Goal: Navigation & Orientation: Find specific page/section

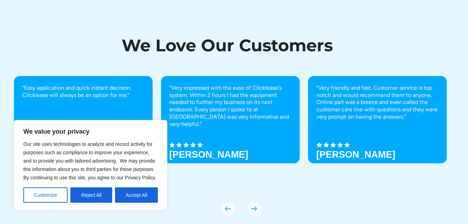
scroll to position [2471, 0]
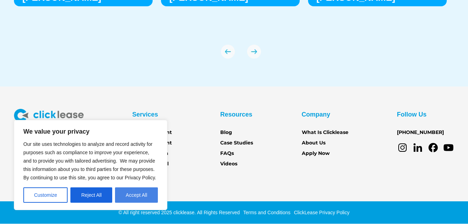
click at [135, 195] on button "Accept All" at bounding box center [136, 194] width 43 height 15
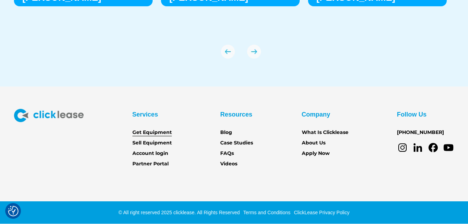
click at [152, 130] on link "Get Equipment" at bounding box center [151, 133] width 39 height 8
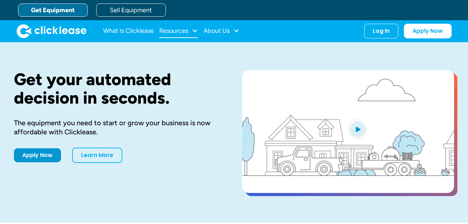
click at [192, 31] on div "Resources" at bounding box center [178, 31] width 39 height 14
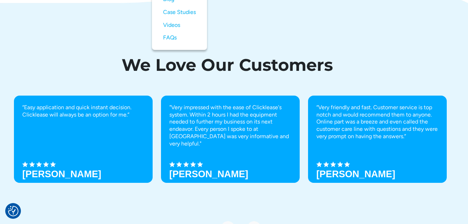
scroll to position [2471, 0]
